Goal: Transaction & Acquisition: Purchase product/service

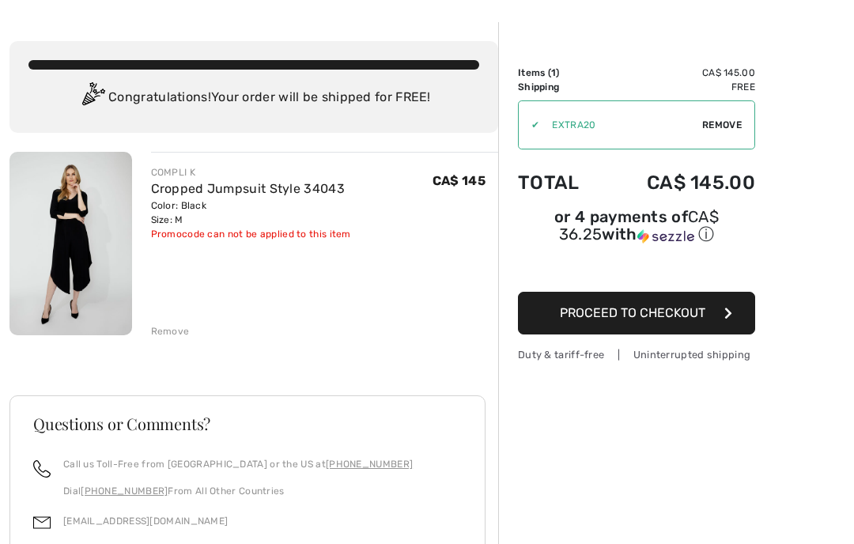
scroll to position [70, 0]
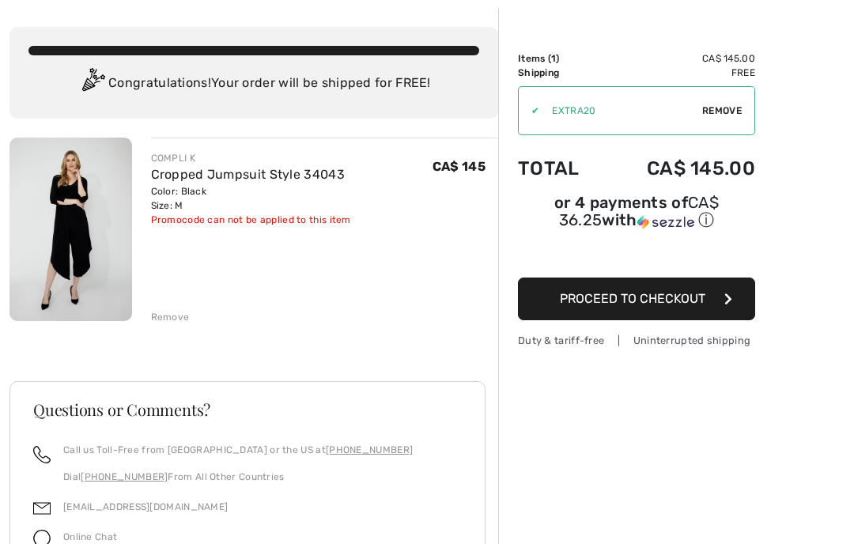
click at [674, 312] on button "Proceed to Checkout" at bounding box center [636, 299] width 237 height 43
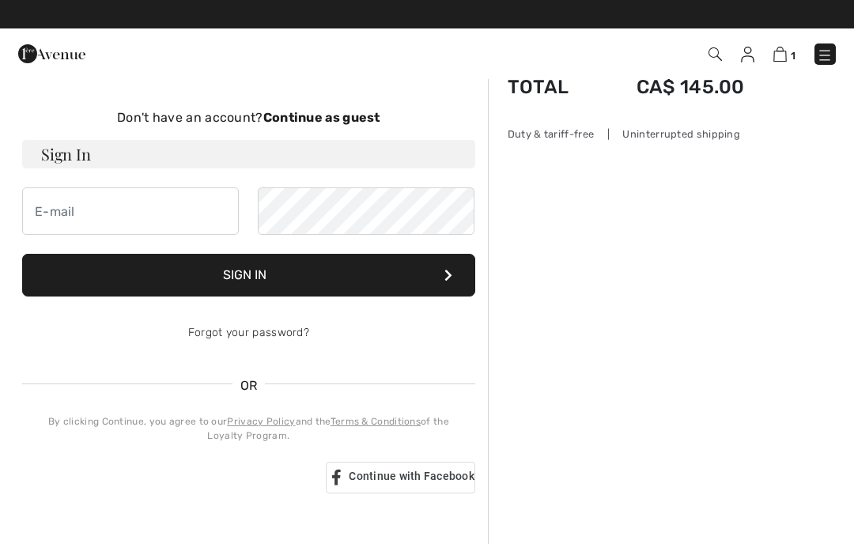
scroll to position [89, 0]
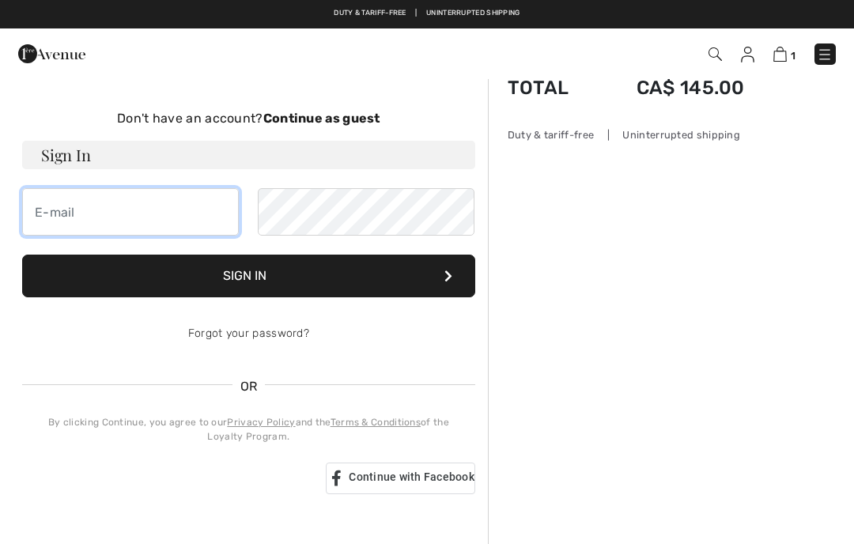
click at [134, 215] on input "email" at bounding box center [130, 211] width 217 height 47
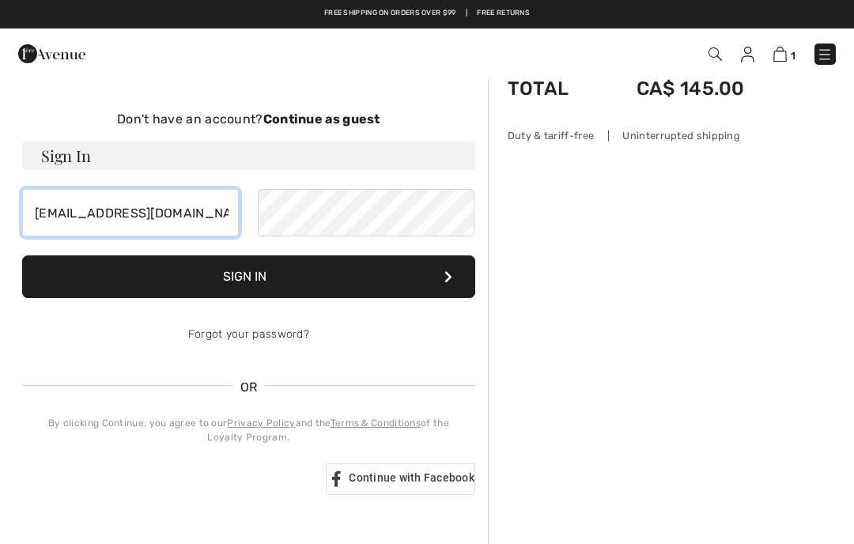
type input "phylhorvat@hotmail.com"
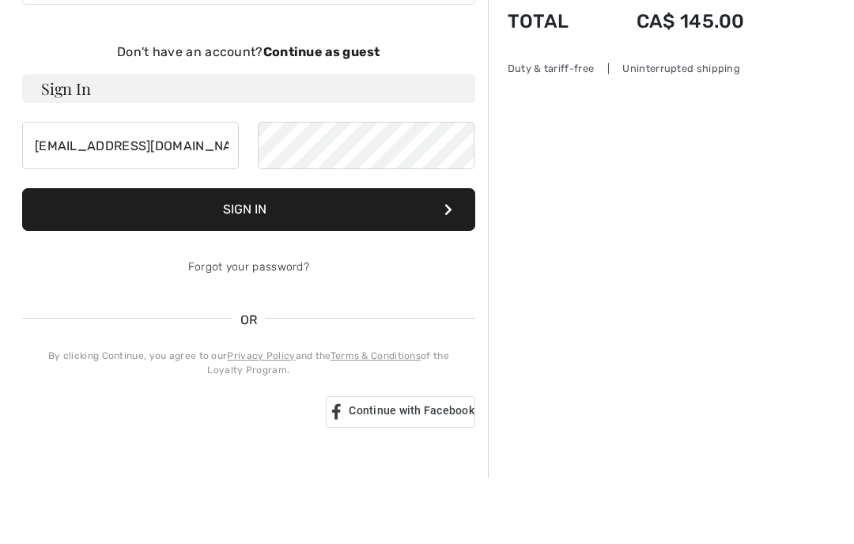
click at [247, 255] on button "Sign In" at bounding box center [248, 276] width 453 height 43
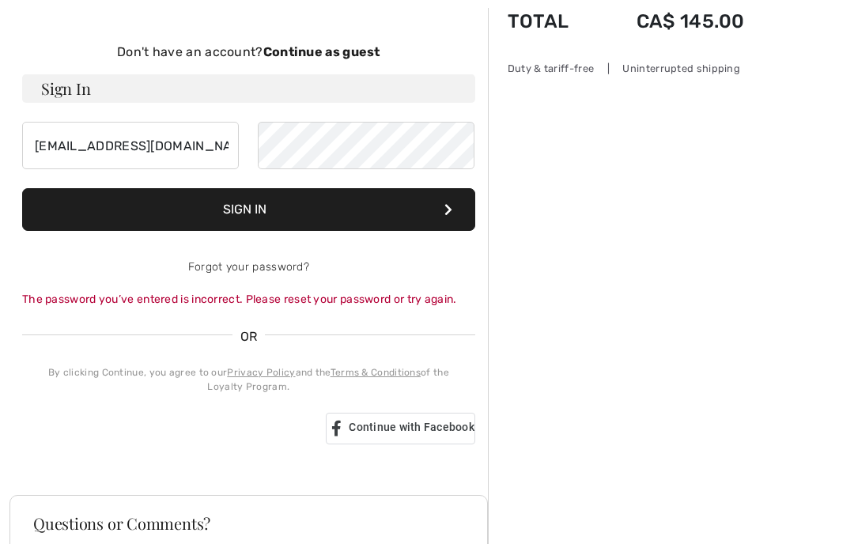
click at [250, 217] on button "Sign In" at bounding box center [248, 209] width 453 height 43
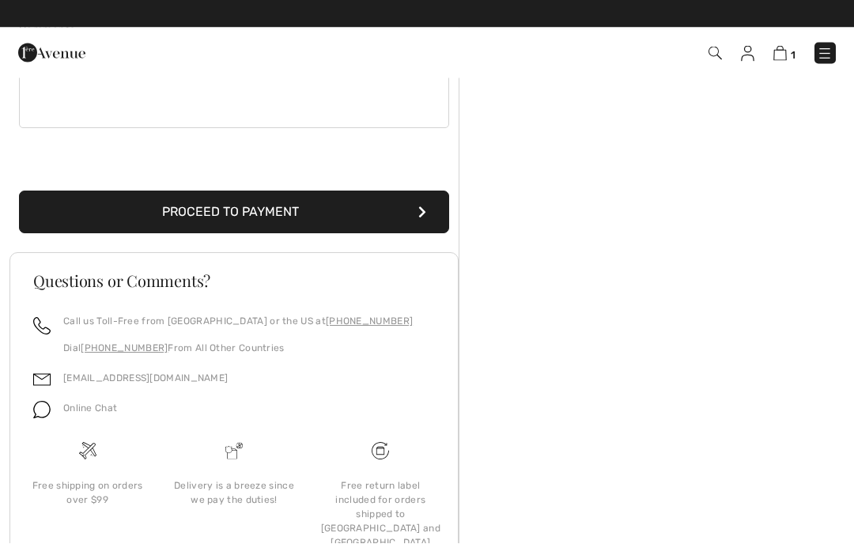
scroll to position [489, 0]
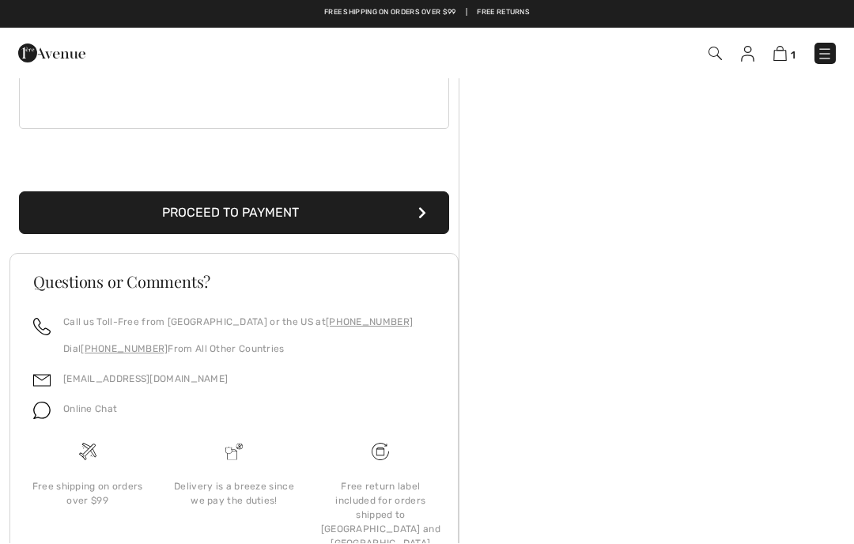
click at [237, 221] on button "Proceed to Payment" at bounding box center [234, 213] width 430 height 43
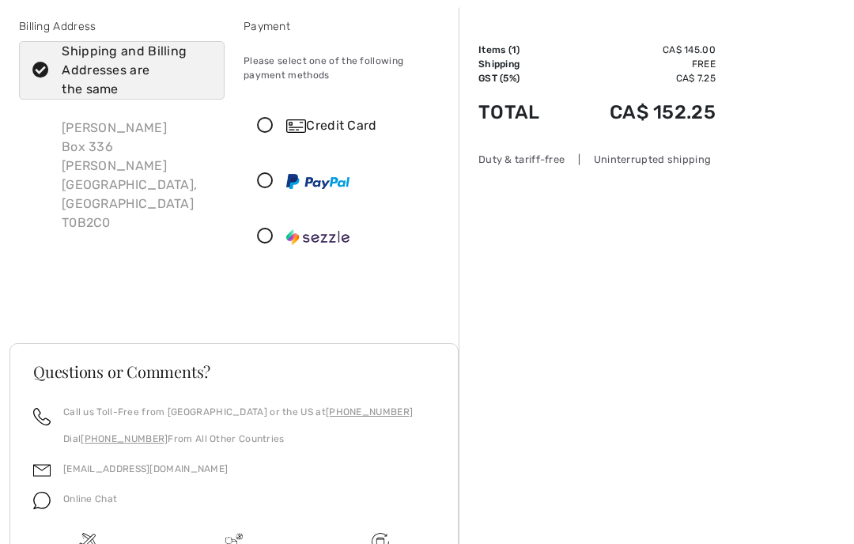
scroll to position [78, 0]
click at [266, 125] on icon at bounding box center [265, 126] width 42 height 17
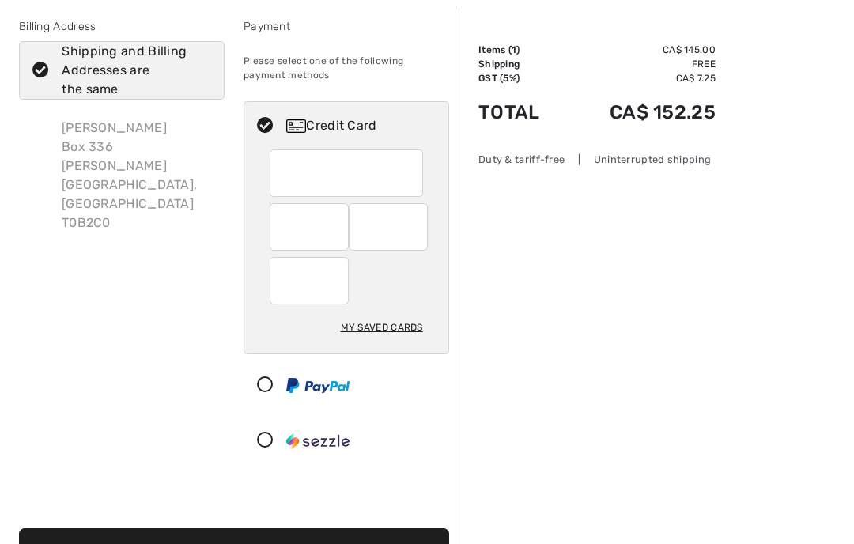
scroll to position [77, 0]
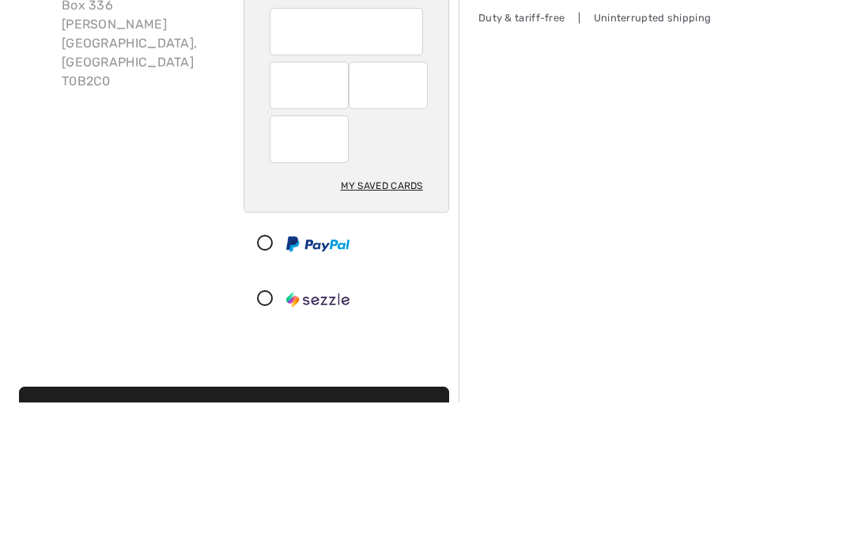
click at [693, 195] on div "Order Summary Details Items ( 1 ) CA$ 145.00 Promo code CA$ 0.00 Shipping Free …" at bounding box center [656, 483] width 395 height 967
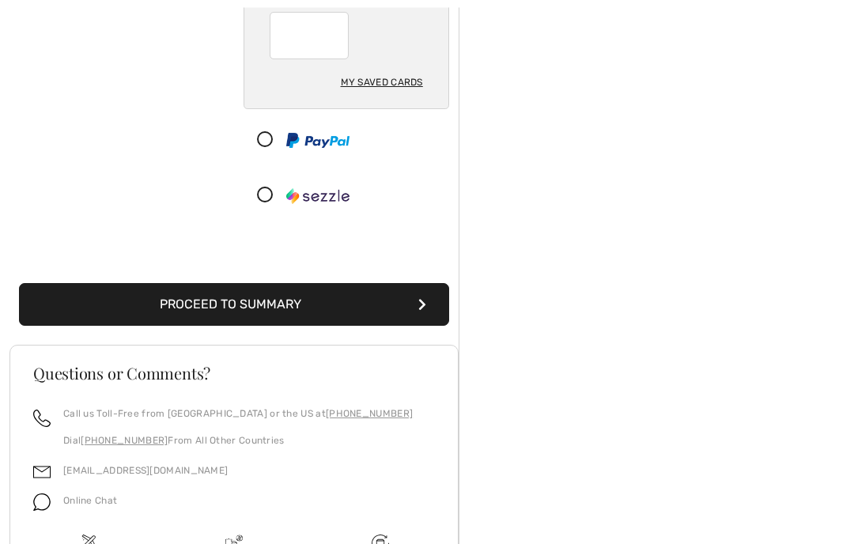
scroll to position [321, 0]
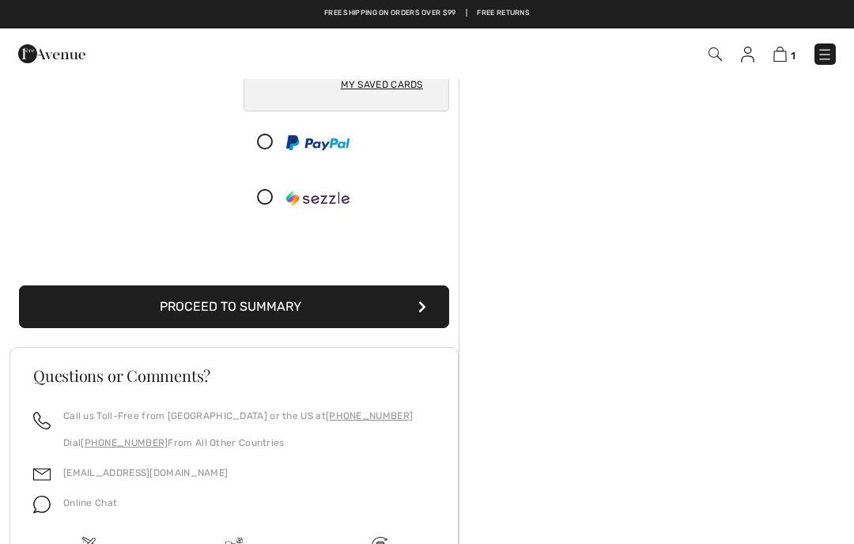
click at [249, 309] on button "Proceed to Summary" at bounding box center [234, 306] width 430 height 43
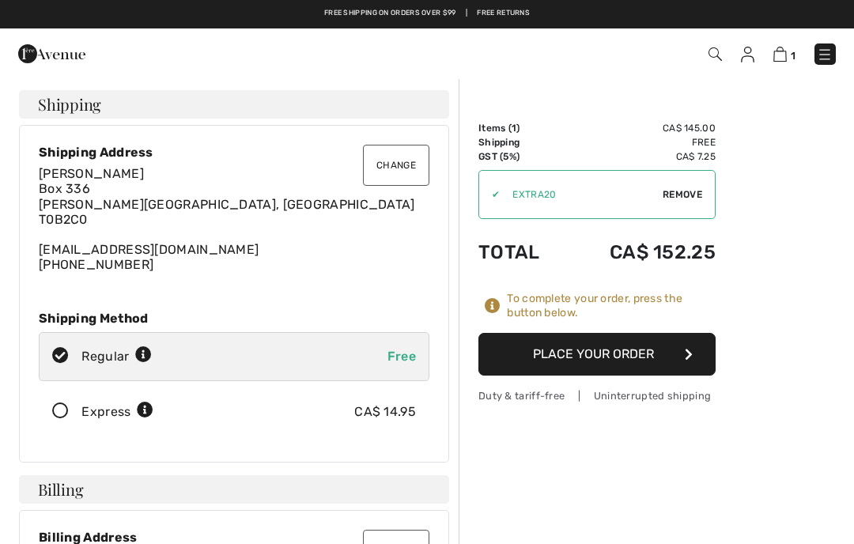
click at [614, 357] on button "Place Your Order" at bounding box center [596, 354] width 237 height 43
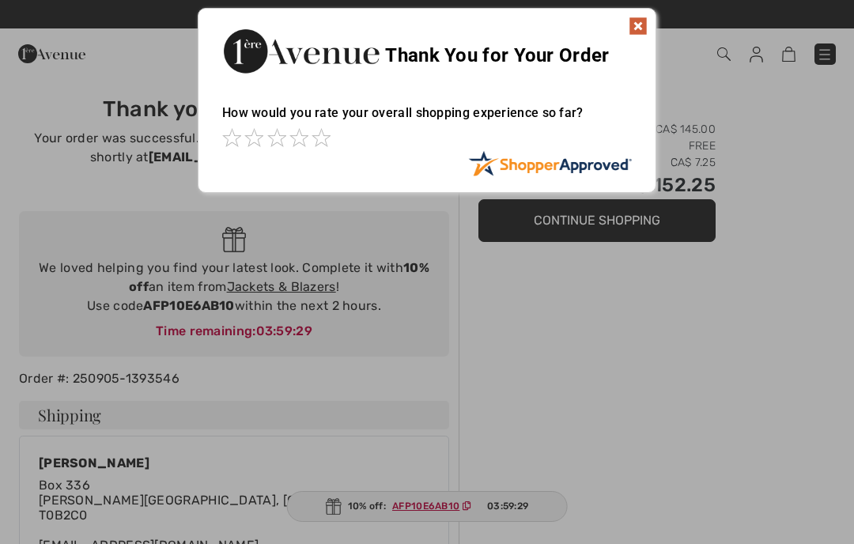
click at [646, 32] on img at bounding box center [638, 26] width 19 height 19
